Goal: Transaction & Acquisition: Purchase product/service

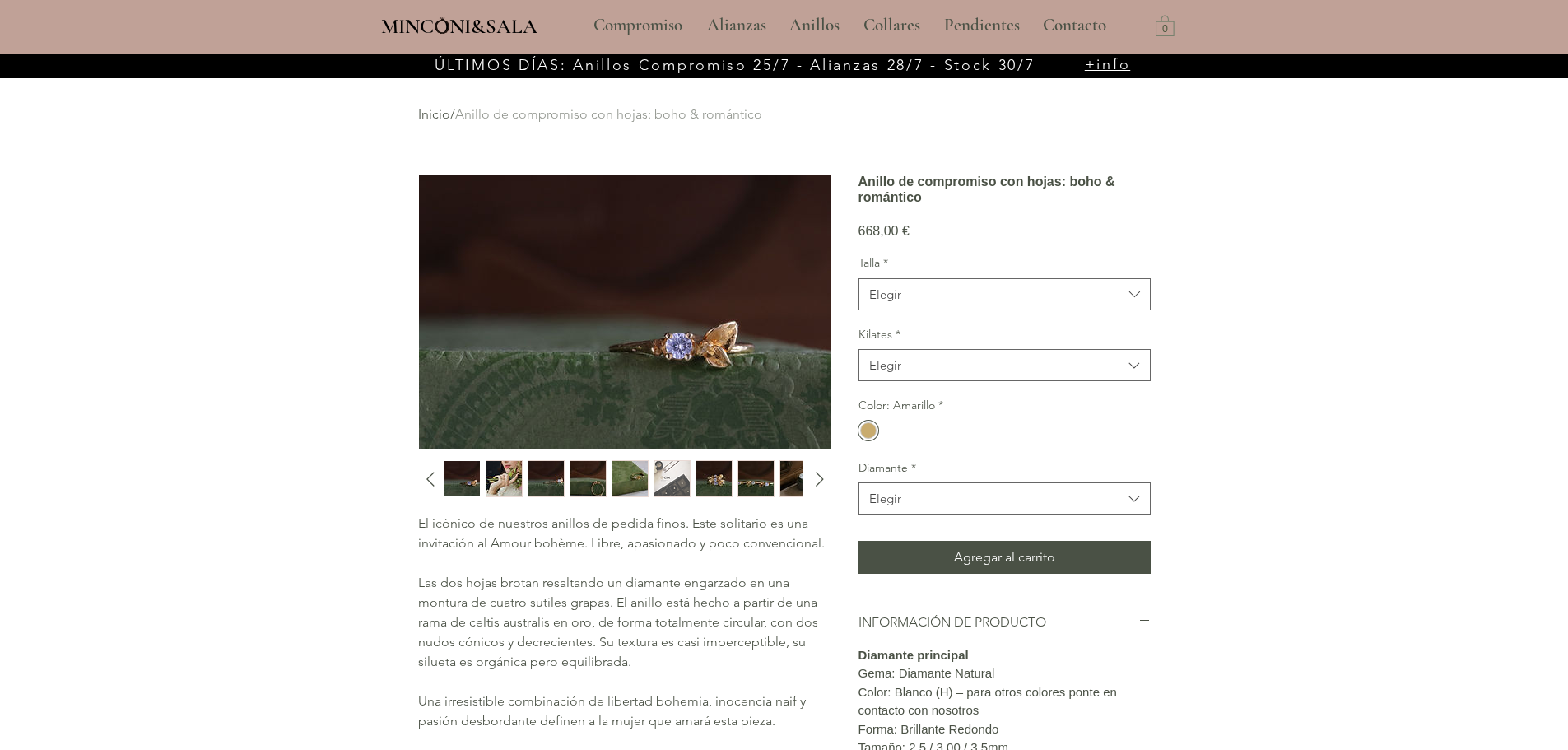
click at [458, 473] on img "1 / 10" at bounding box center [463, 479] width 36 height 36
click at [556, 482] on img "3 / 10" at bounding box center [546, 479] width 36 height 36
click at [591, 482] on img "4 / 10" at bounding box center [588, 479] width 36 height 36
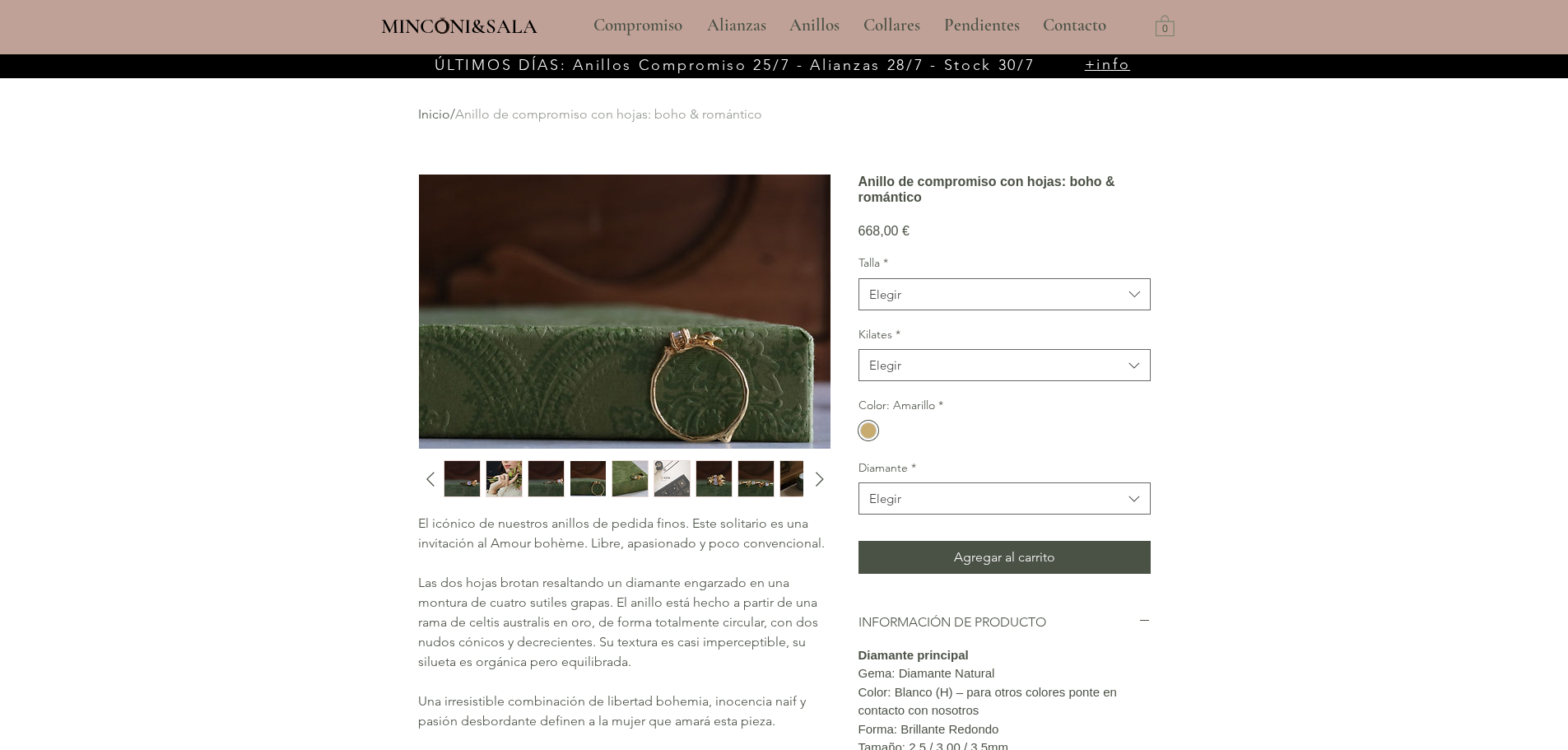
click at [709, 477] on img "7 / 10" at bounding box center [714, 479] width 36 height 36
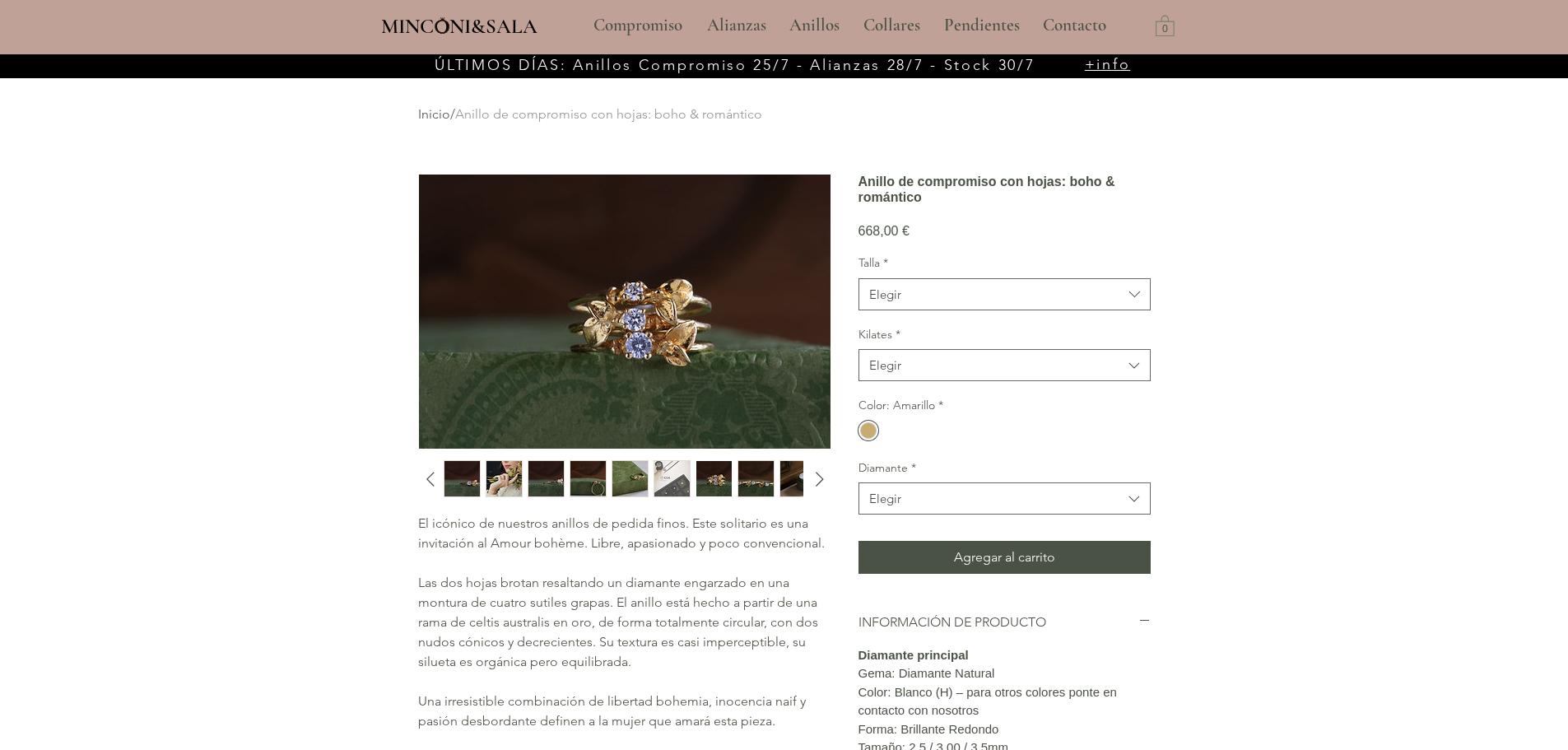
click at [766, 476] on img "8 / 10" at bounding box center [756, 479] width 36 height 36
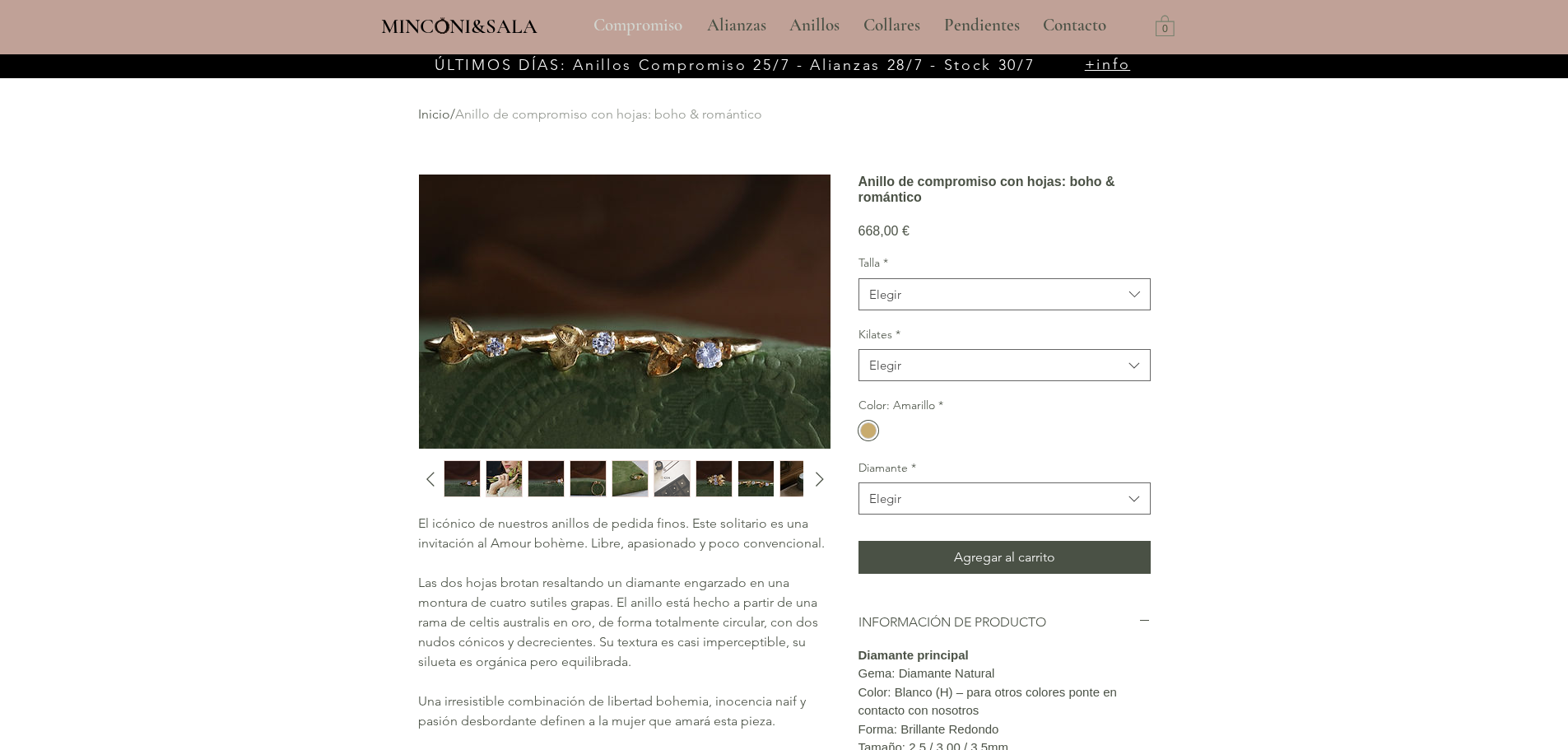
click at [631, 23] on p "Compromiso" at bounding box center [638, 25] width 105 height 42
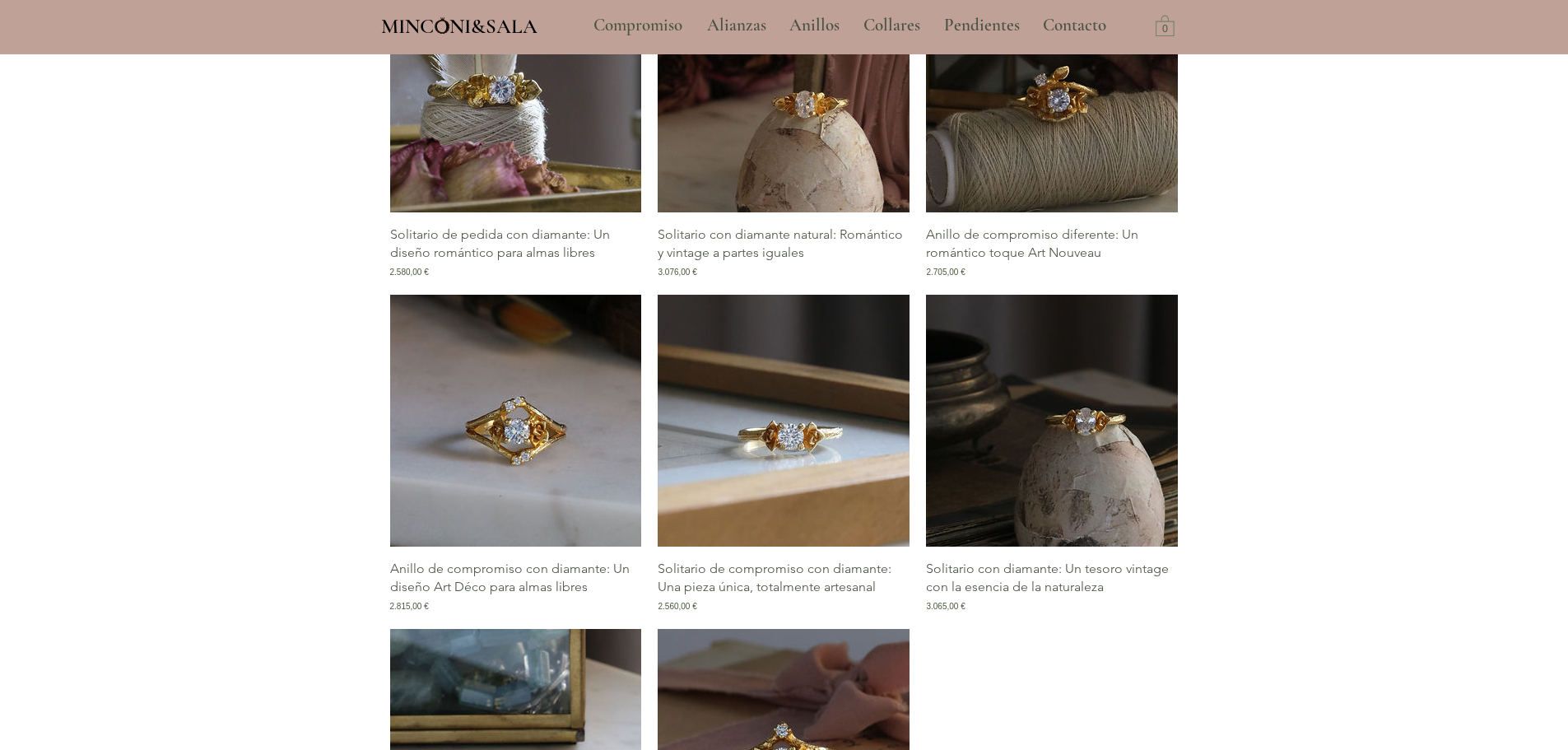
scroll to position [2306, 0]
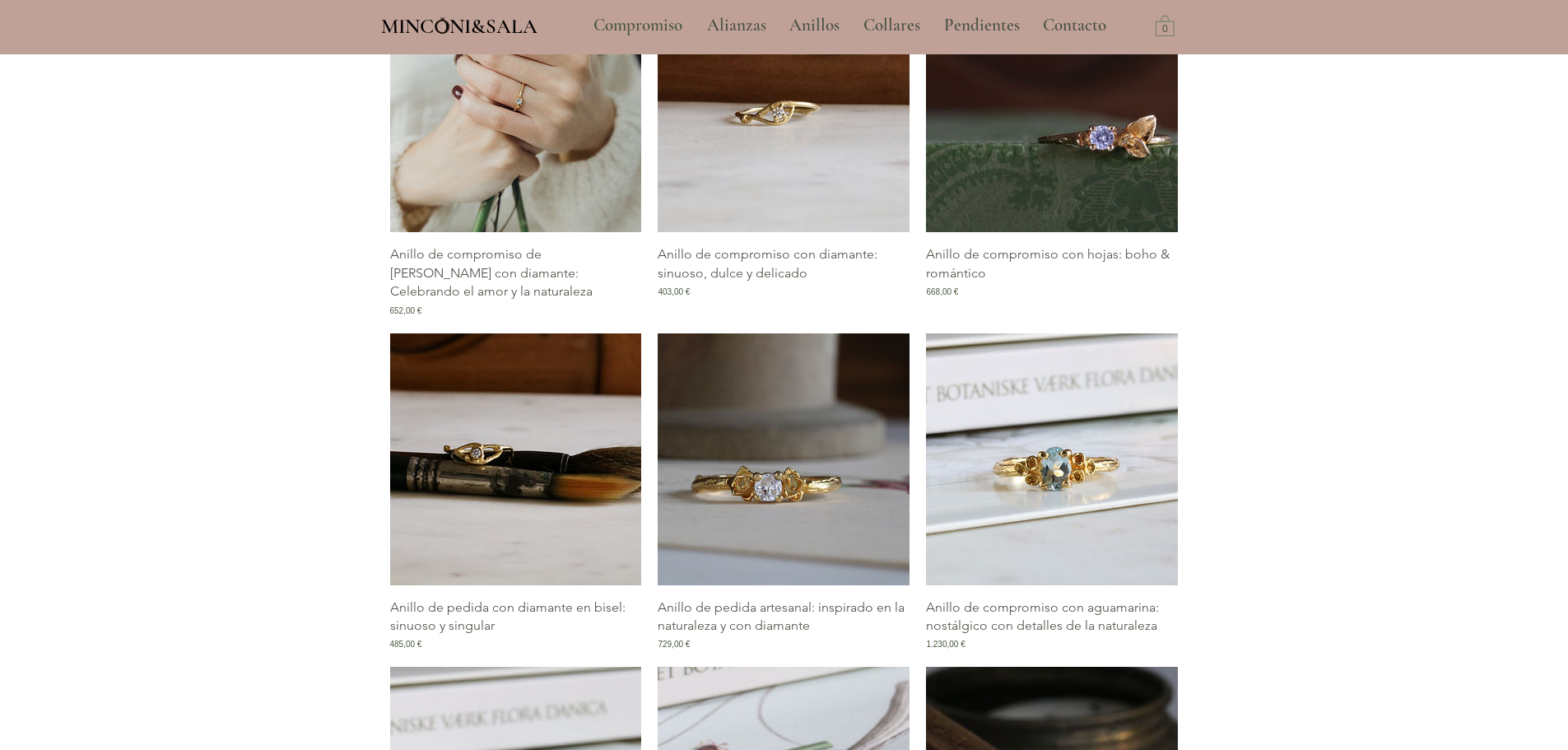
scroll to position [988, 0]
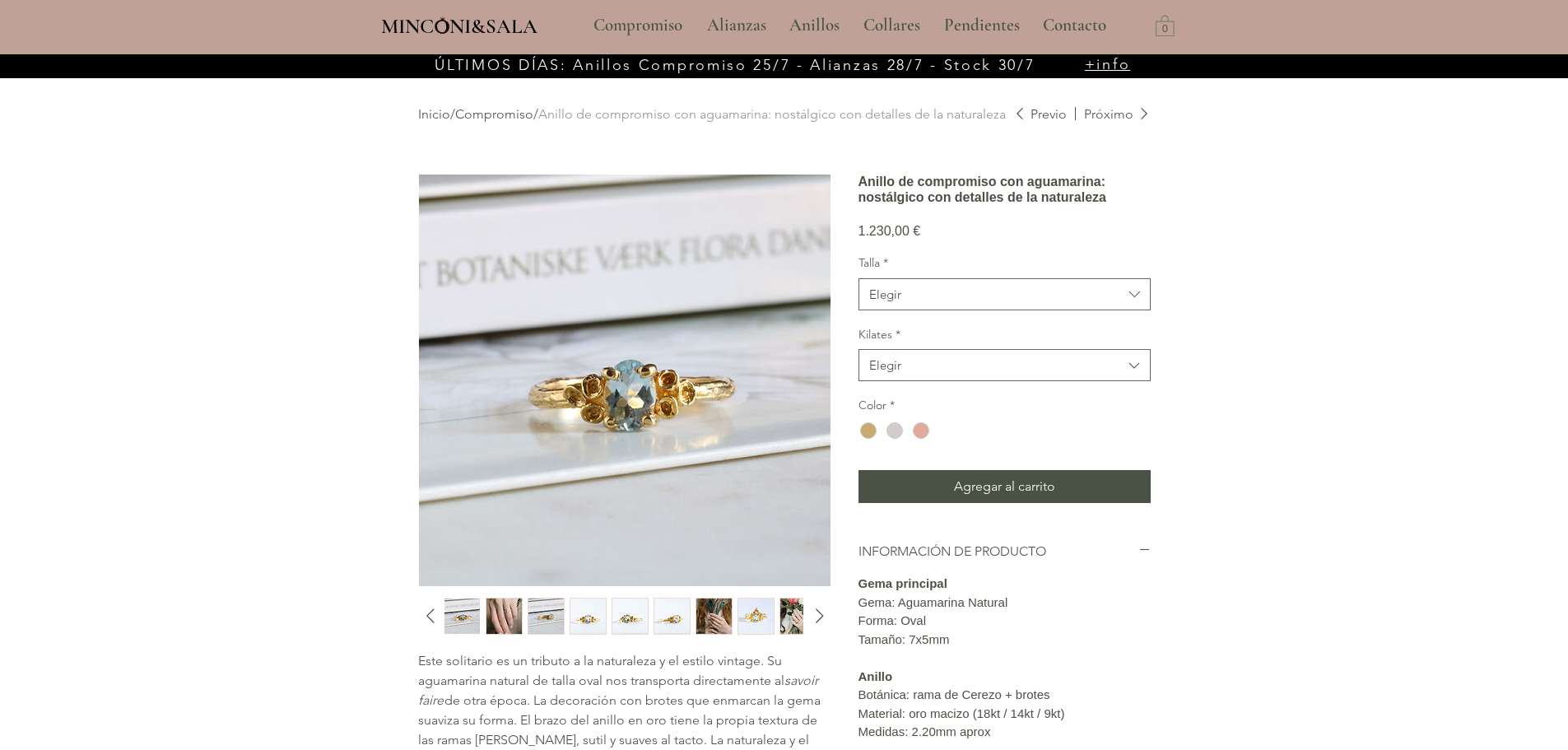
click at [580, 613] on img "4 / 12" at bounding box center [588, 617] width 36 height 36
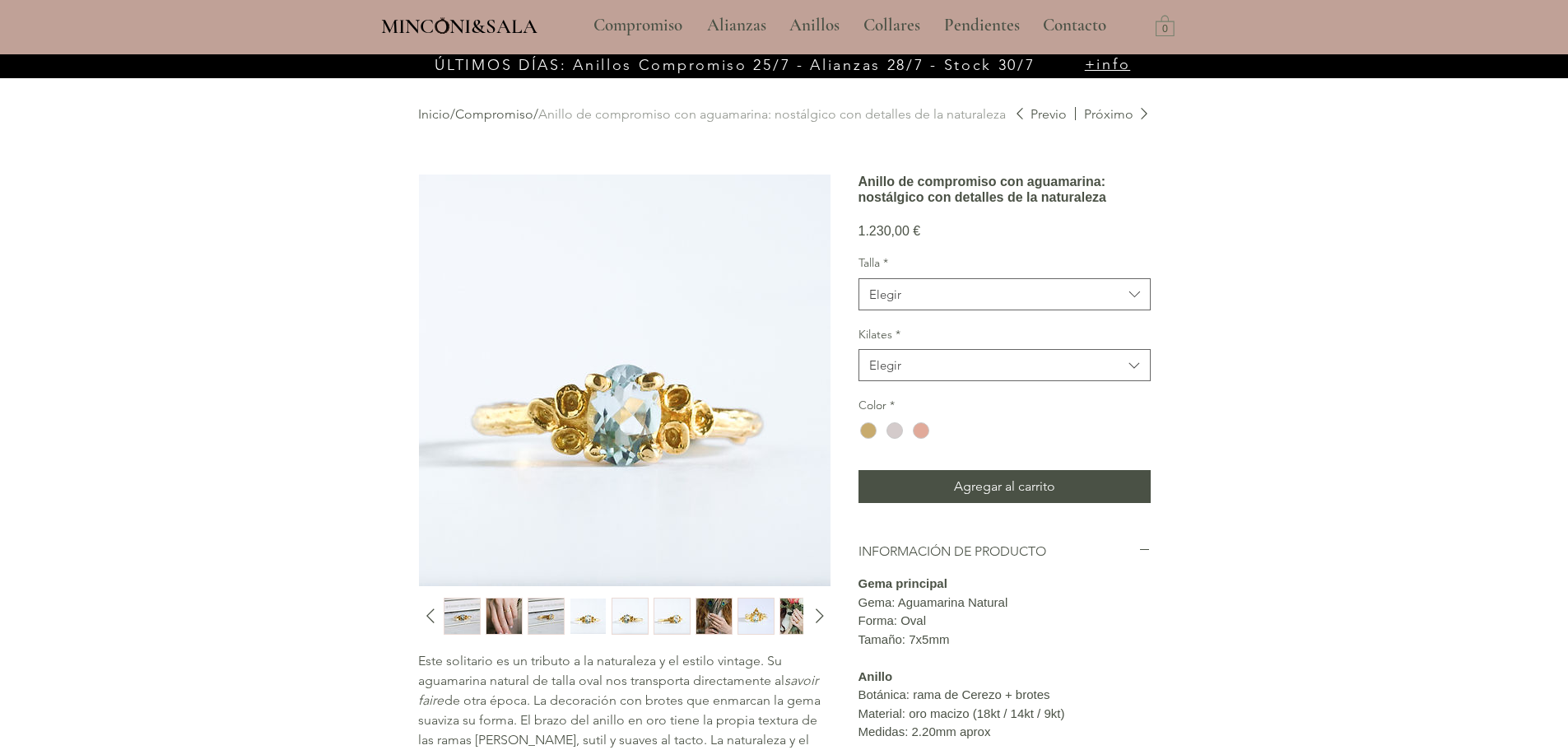
click at [557, 625] on img "3 / 12" at bounding box center [546, 617] width 36 height 36
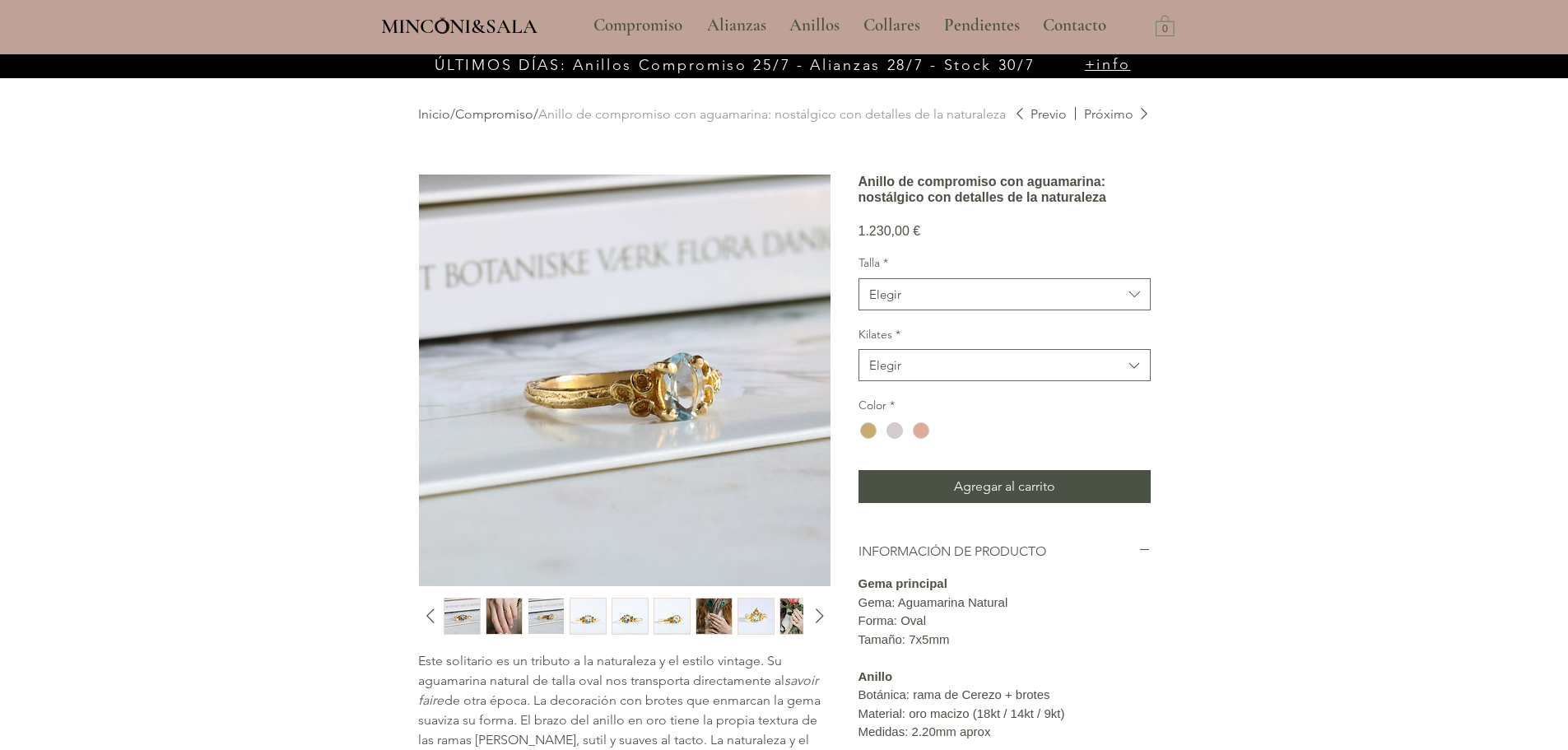
click at [672, 622] on img "6 / 12" at bounding box center [673, 617] width 36 height 36
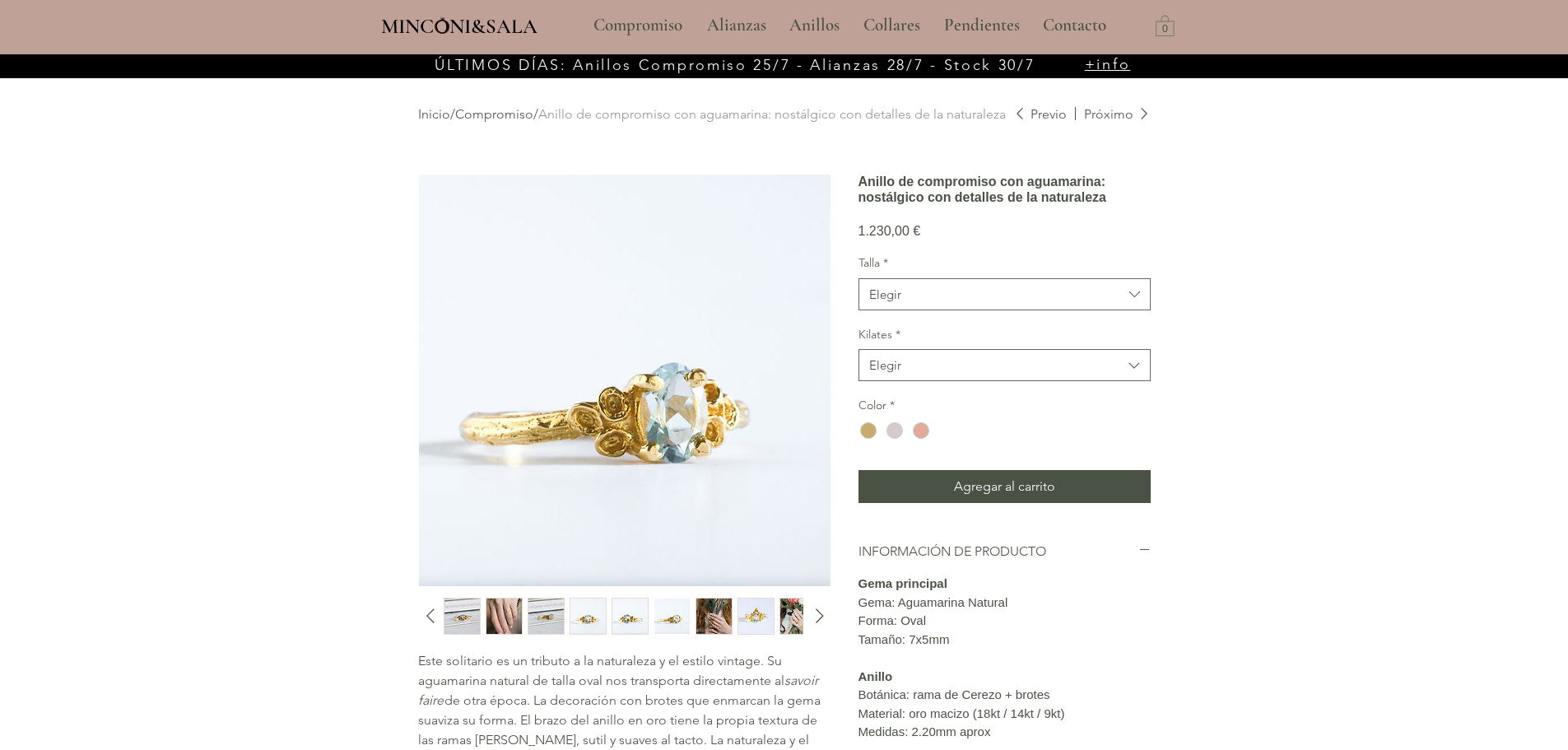
click at [751, 613] on img "8 / 12" at bounding box center [756, 617] width 36 height 36
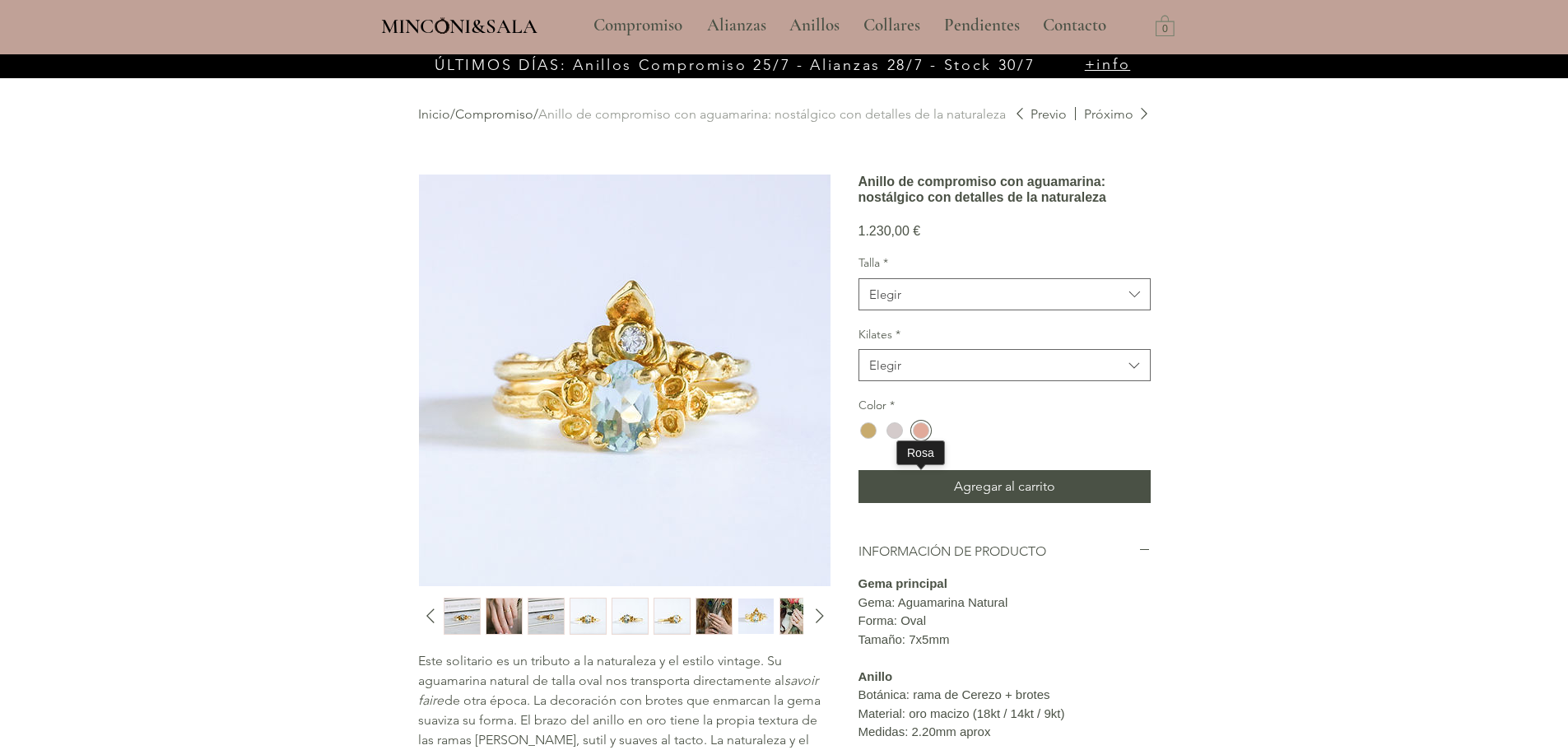
click at [920, 439] on div "main content" at bounding box center [921, 431] width 16 height 16
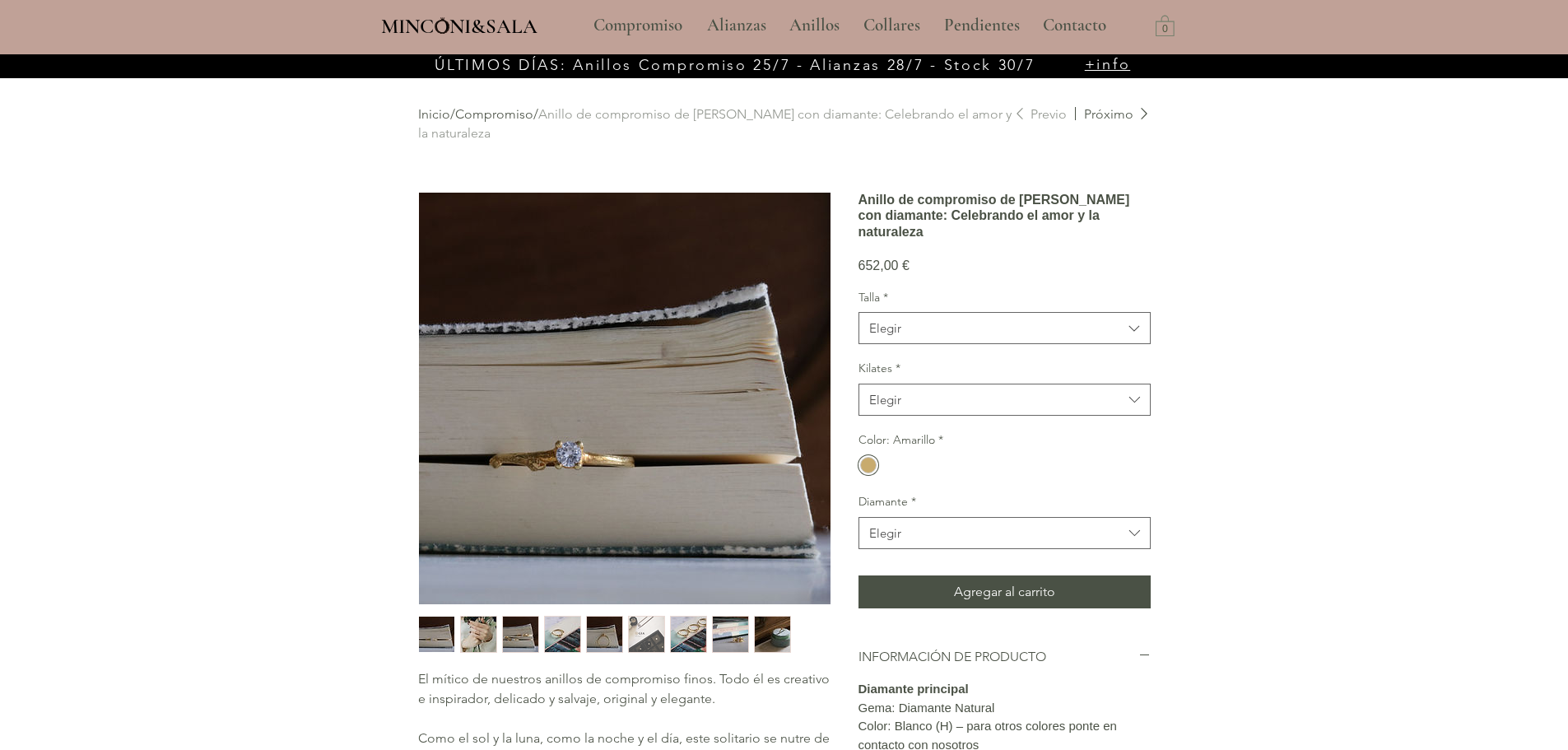
click at [490, 630] on img "2 / 9" at bounding box center [479, 635] width 36 height 36
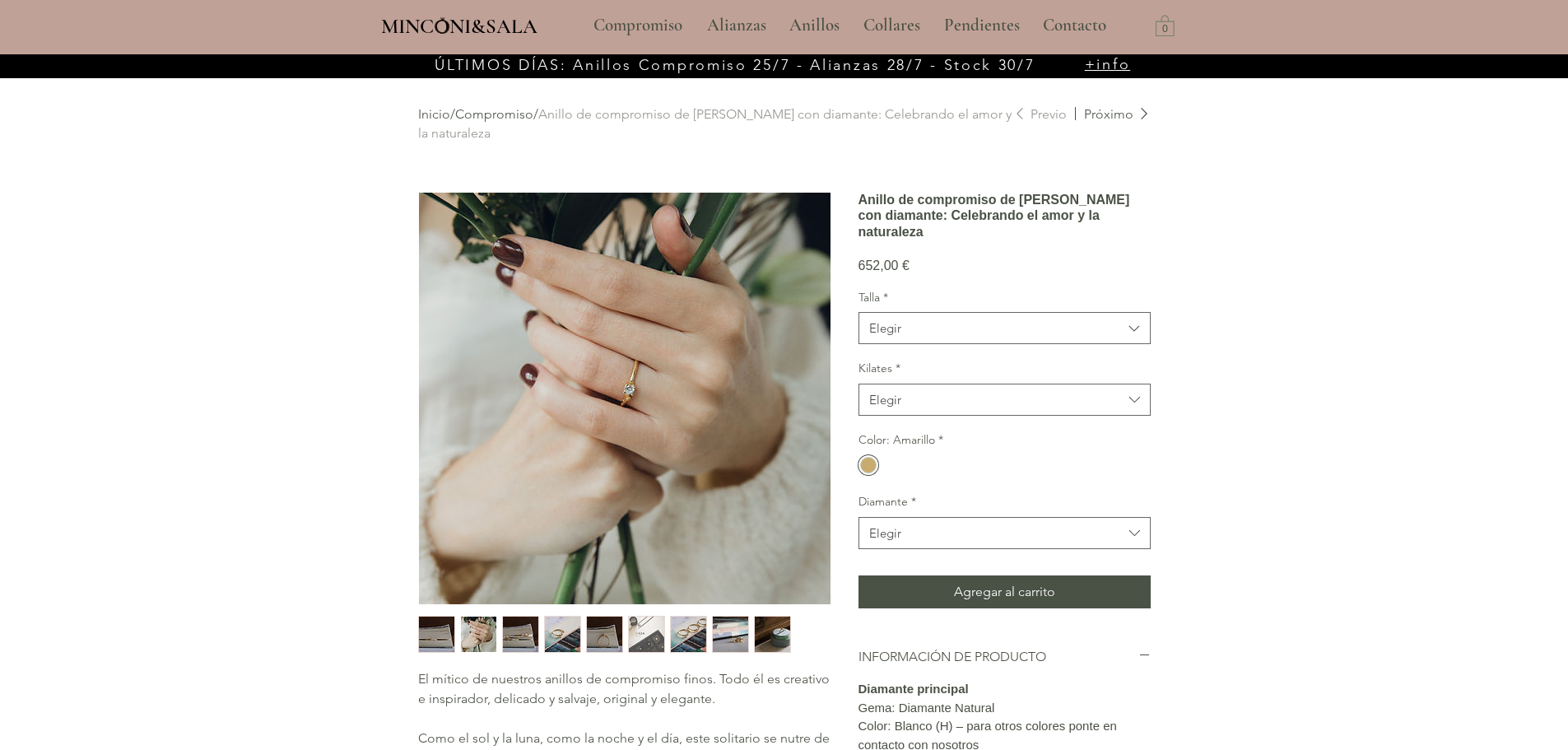
click at [518, 631] on img "3 / 9" at bounding box center [521, 635] width 36 height 36
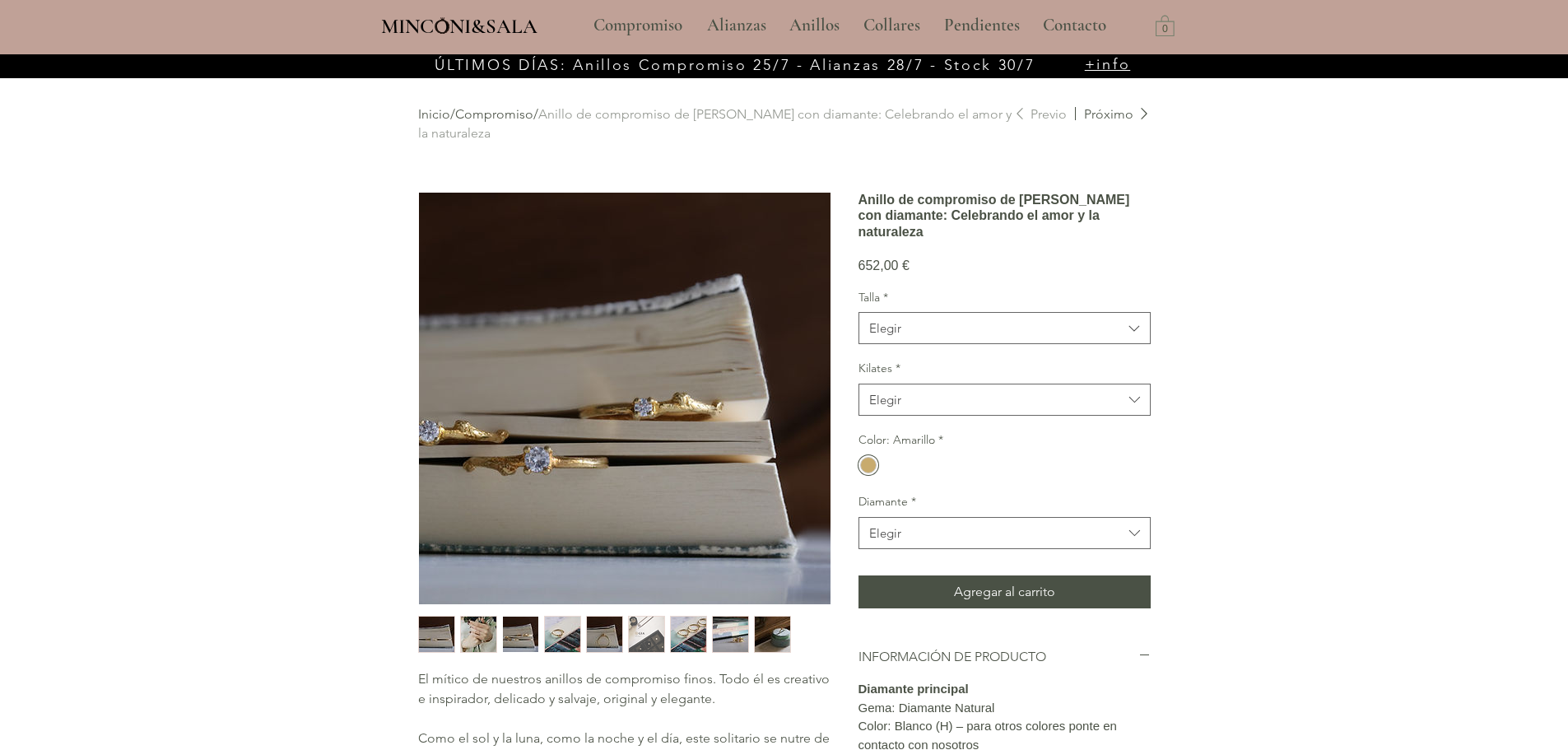
click at [567, 636] on img "4 / 9" at bounding box center [562, 635] width 36 height 36
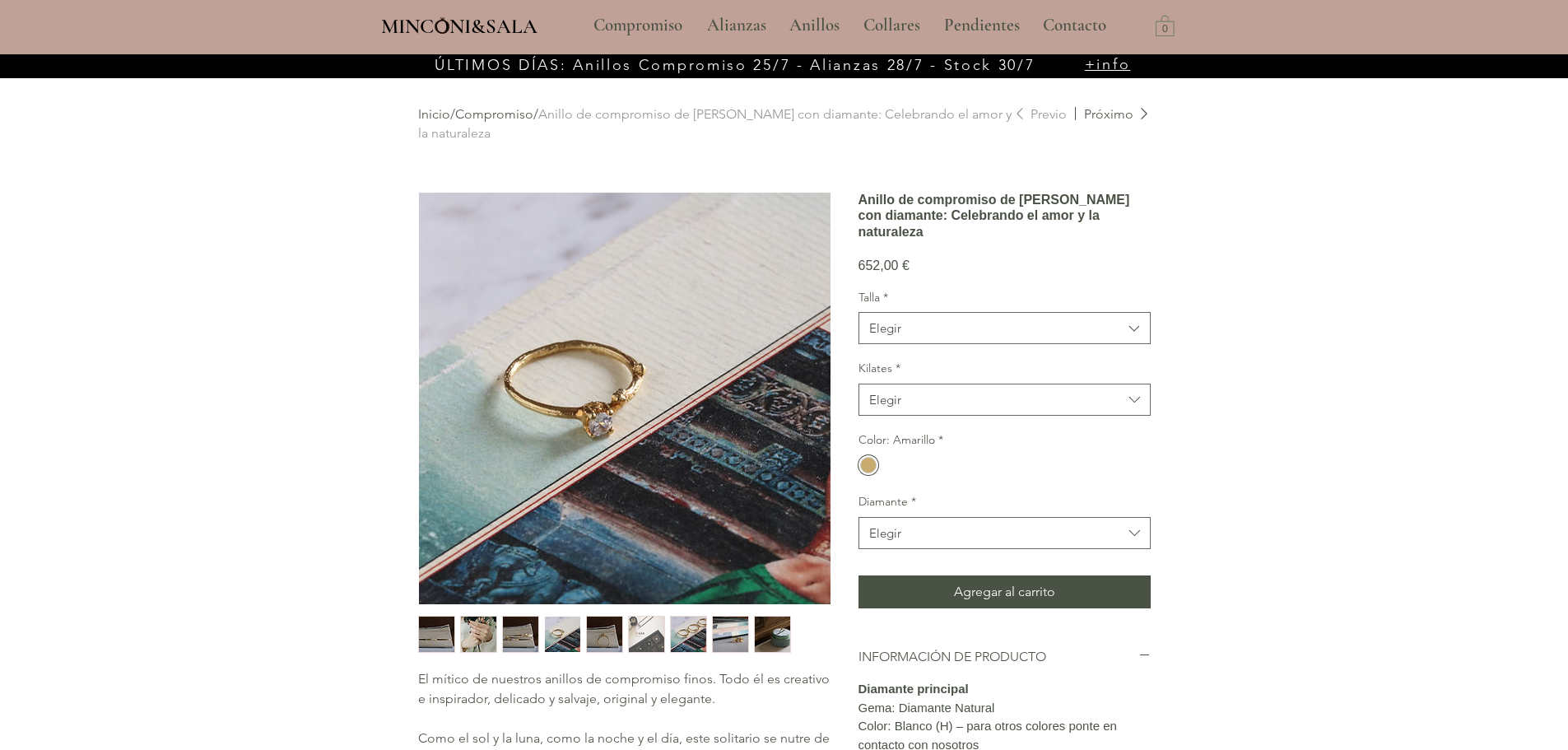
click at [602, 641] on img "5 / 9" at bounding box center [605, 635] width 36 height 36
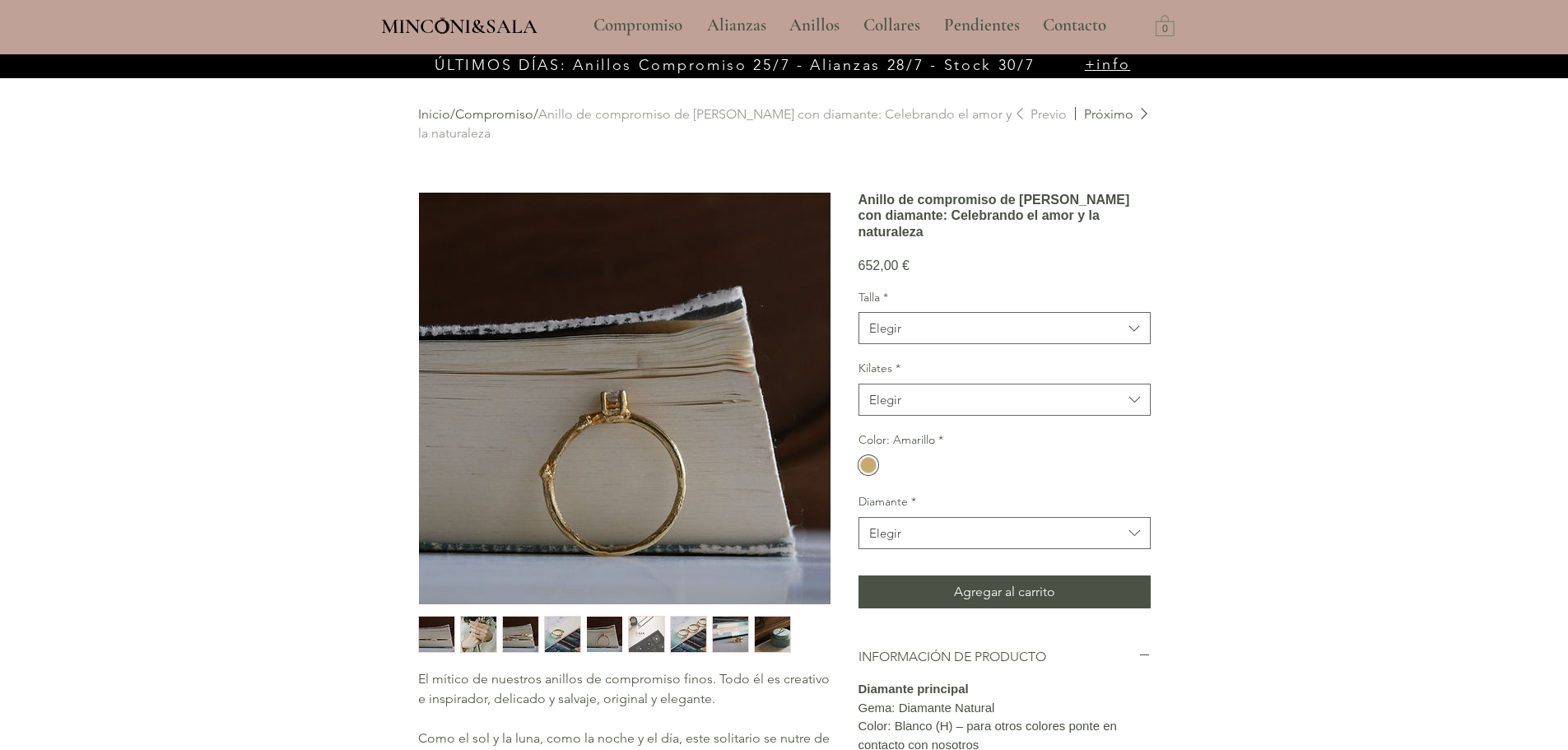
click at [645, 637] on img "6 / 9" at bounding box center [646, 635] width 36 height 36
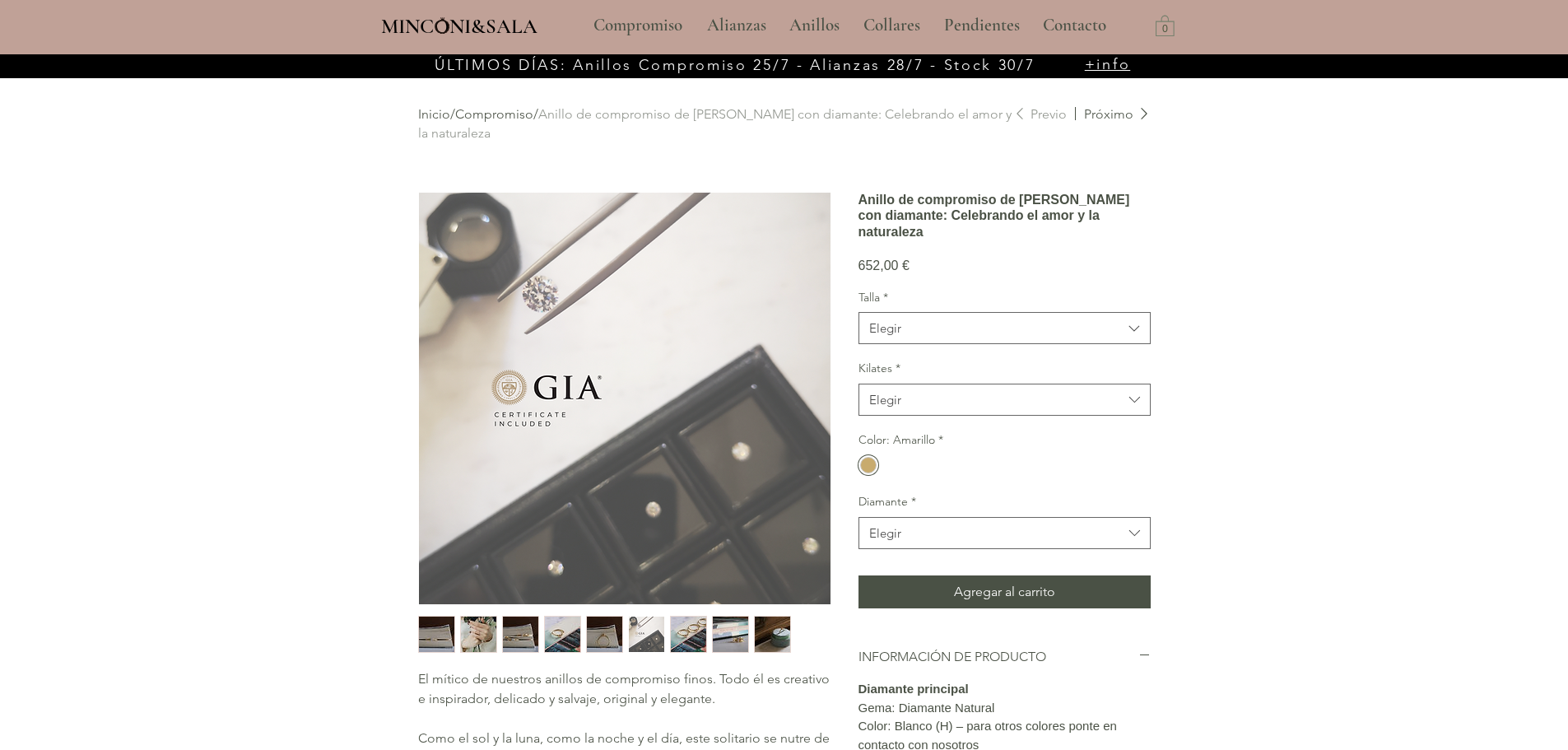
click at [684, 637] on img "7 / 9" at bounding box center [689, 635] width 36 height 36
